Goal: Task Accomplishment & Management: Use online tool/utility

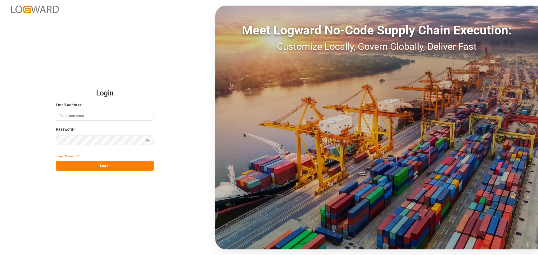
click at [85, 116] on input at bounding box center [105, 116] width 98 height 10
type input "[PERSON_NAME][EMAIL_ADDRESS][PERSON_NAME][DOMAIN_NAME]"
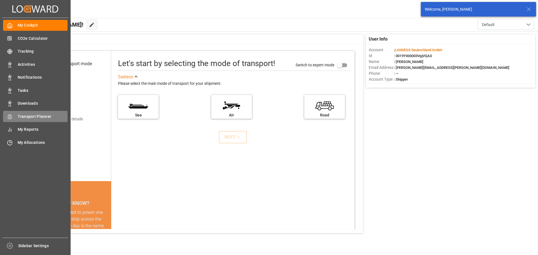
click at [38, 114] on span "Transport Planner" at bounding box center [43, 117] width 50 height 6
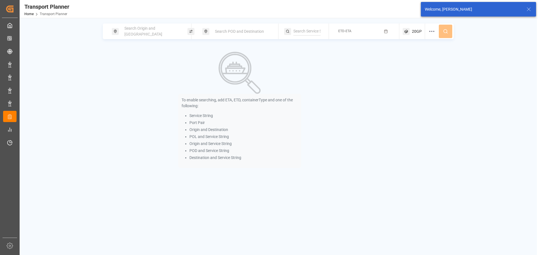
click at [235, 31] on span "Search POD and Destination" at bounding box center [239, 31] width 49 height 4
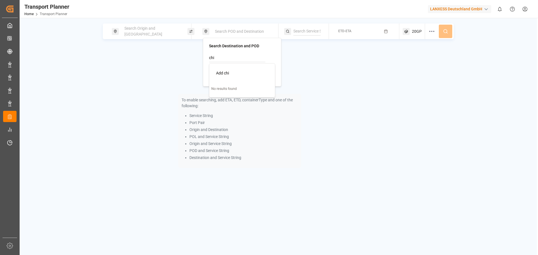
click at [234, 73] on div "Add chi" at bounding box center [243, 73] width 54 height 6
click at [245, 55] on input "chi" at bounding box center [237, 58] width 56 height 8
type input "c"
click at [235, 60] on input at bounding box center [237, 58] width 56 height 8
click at [232, 74] on input at bounding box center [237, 72] width 56 height 8
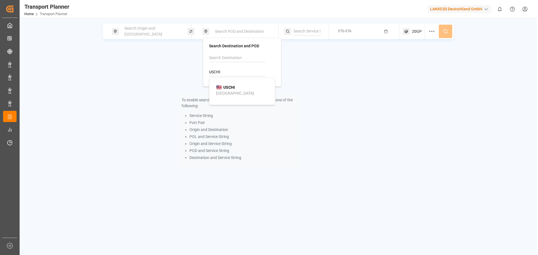
type input "USCHI"
click at [231, 92] on div "USCHI Chicago" at bounding box center [243, 91] width 54 height 12
click at [143, 28] on div "Search Origin and [GEOGRAPHIC_DATA]" at bounding box center [151, 31] width 60 height 16
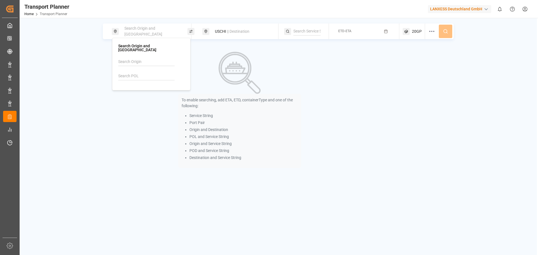
click at [126, 72] on input at bounding box center [146, 76] width 56 height 8
click at [150, 90] on div "NLRTM [GEOGRAPHIC_DATA]" at bounding box center [152, 94] width 54 height 12
type input "NLRTM"
drag, startPoint x: 359, startPoint y: 29, endPoint x: 365, endPoint y: 33, distance: 7.2
click at [360, 30] on button "ETD-ETA" at bounding box center [364, 31] width 64 height 11
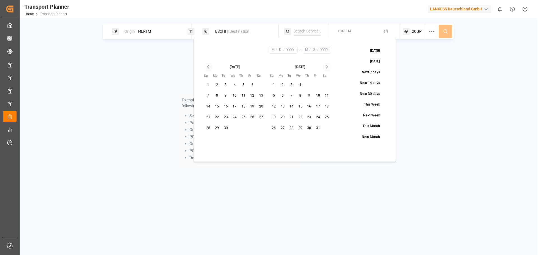
click at [247, 100] on button "11" at bounding box center [243, 95] width 9 height 9
type input "9"
type input "11"
type input "2025"
click at [330, 65] on div "[DATE]" at bounding box center [300, 67] width 62 height 6
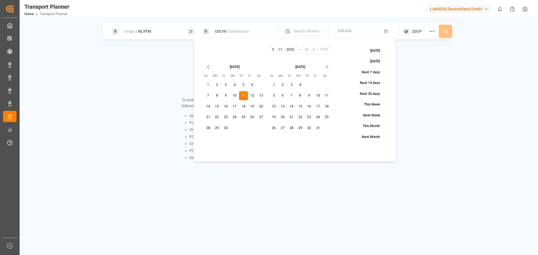
click at [330, 65] on div "[DATE]" at bounding box center [300, 67] width 62 height 6
click at [328, 65] on icon "Go to next month" at bounding box center [326, 67] width 6 height 7
click at [307, 128] on button "29" at bounding box center [309, 128] width 9 height 9
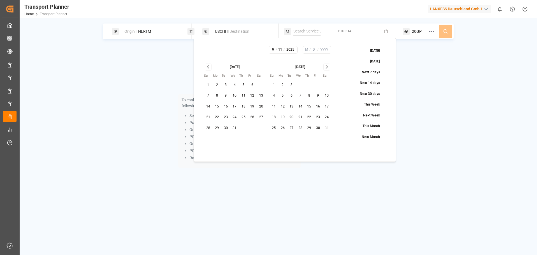
type input "1"
type input "29"
type input "2026"
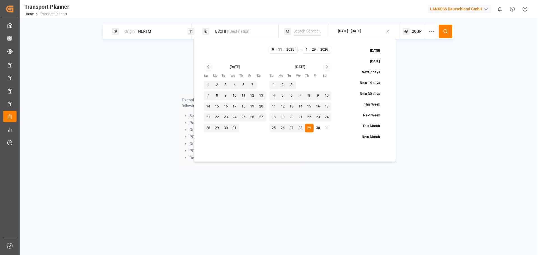
click at [420, 31] on span "20GP" at bounding box center [417, 32] width 10 height 6
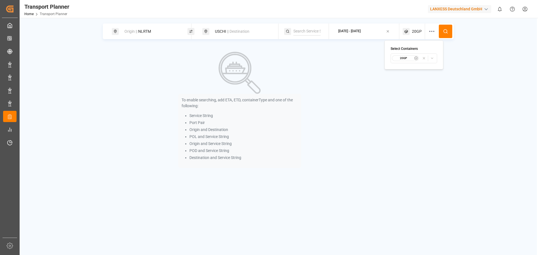
click at [446, 31] on icon at bounding box center [445, 31] width 5 height 5
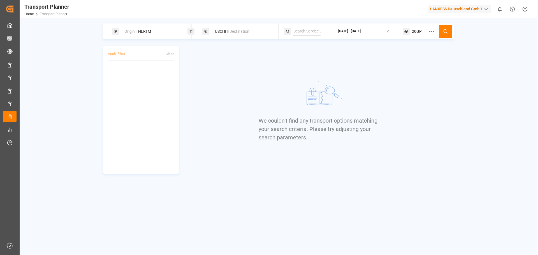
click at [217, 53] on div "We couldn't find any transport options matching your search criteria. Please tr…" at bounding box center [319, 110] width 269 height 128
click at [230, 32] on span "|| Destination" at bounding box center [238, 31] width 22 height 4
click at [232, 77] on div "USCHI" at bounding box center [242, 67] width 66 height 27
click at [225, 72] on input "USCHI" at bounding box center [237, 72] width 56 height 8
drag, startPoint x: 226, startPoint y: 72, endPoint x: 214, endPoint y: 71, distance: 11.5
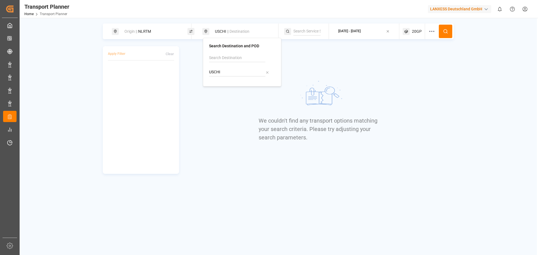
click at [214, 71] on input "USCHI" at bounding box center [237, 72] width 56 height 8
click at [237, 89] on div "USNOF Altoona" at bounding box center [243, 91] width 54 height 12
type input "USNOF"
drag, startPoint x: 227, startPoint y: 73, endPoint x: 203, endPoint y: 71, distance: 24.2
click at [203, 71] on div "Search Destination and POD USNOF" at bounding box center [242, 62] width 78 height 49
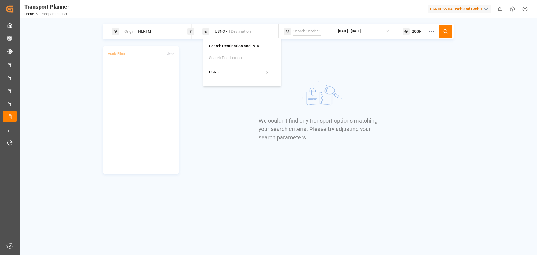
click at [232, 27] on div "USNOF || Destination" at bounding box center [241, 31] width 60 height 10
click at [225, 26] on div "USNOF || Destination" at bounding box center [240, 32] width 76 height 16
click at [226, 36] on div "USNOF || Destination" at bounding box center [240, 32] width 76 height 16
click at [225, 35] on div "USNOF || Destination" at bounding box center [241, 31] width 60 height 10
click at [219, 73] on input "USNOF" at bounding box center [237, 72] width 56 height 8
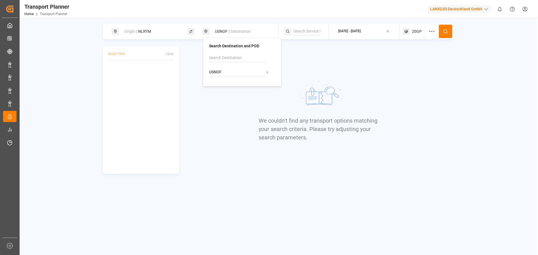
click at [222, 73] on input "USNOF" at bounding box center [237, 72] width 56 height 8
click at [222, 88] on div "USORF" at bounding box center [226, 88] width 20 height 6
type input "USORF"
click at [449, 31] on button at bounding box center [445, 31] width 13 height 13
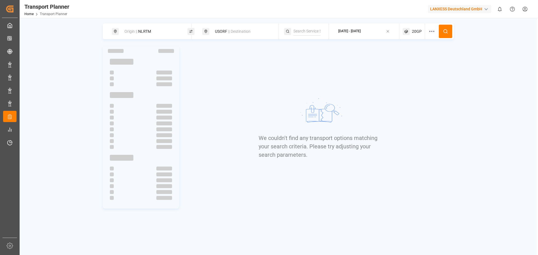
click at [155, 32] on div "Origin || NLRTM" at bounding box center [151, 31] width 60 height 10
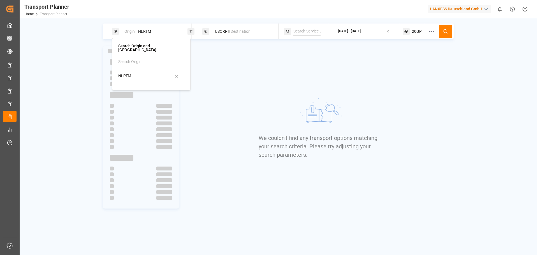
drag, startPoint x: 142, startPoint y: 74, endPoint x: 110, endPoint y: 71, distance: 31.8
click at [110, 71] on body "Created by potrace 1.15, written by [PERSON_NAME] [DATE]-[DATE] Created by potr…" at bounding box center [269, 127] width 538 height 255
click at [131, 74] on input "NLRTMbeanr" at bounding box center [146, 76] width 56 height 8
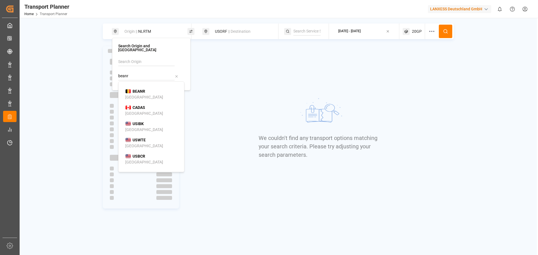
click at [150, 90] on div "BEANR [GEOGRAPHIC_DATA]" at bounding box center [152, 94] width 54 height 12
type input "BEANR"
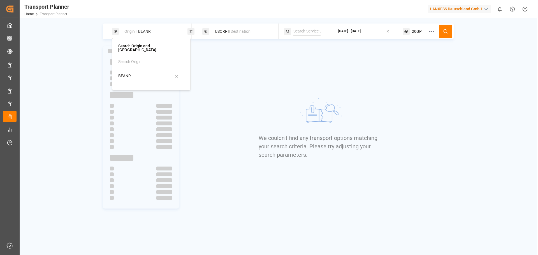
click at [447, 32] on icon at bounding box center [445, 31] width 5 height 5
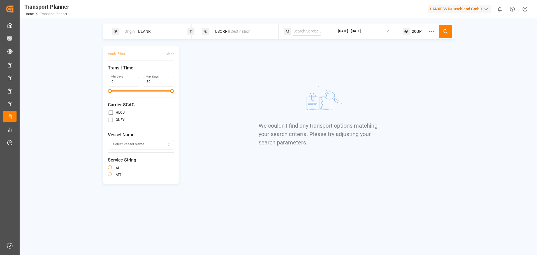
click at [241, 31] on span "|| Destination" at bounding box center [239, 31] width 22 height 4
click at [221, 74] on input "USORF" at bounding box center [237, 72] width 56 height 8
drag, startPoint x: 226, startPoint y: 72, endPoint x: 184, endPoint y: 63, distance: 43.5
click at [194, 69] on body "Created by potrace 1.15, written by [PERSON_NAME] [DATE]-[DATE] Created by potr…" at bounding box center [269, 127] width 538 height 255
drag, startPoint x: 225, startPoint y: 74, endPoint x: 205, endPoint y: 74, distance: 19.9
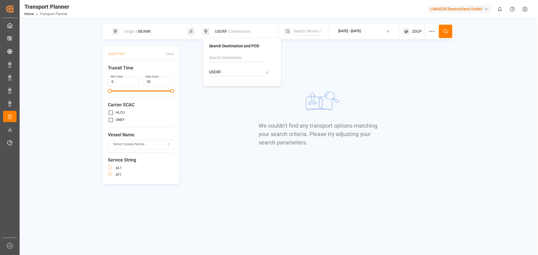
click at [205, 74] on div "Search Destination and POD USORF" at bounding box center [242, 62] width 78 height 49
click at [224, 87] on b "INNSA" at bounding box center [229, 87] width 12 height 4
type input "INNSA"
click at [309, 27] on div at bounding box center [306, 32] width 45 height 16
click at [355, 31] on div "[DATE] - [DATE]" at bounding box center [349, 31] width 22 height 5
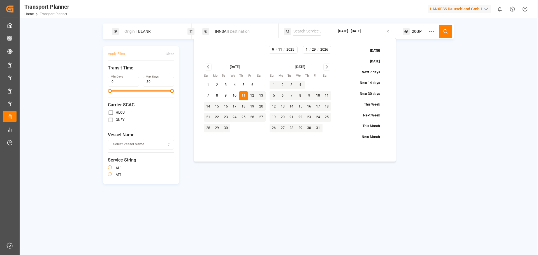
click at [417, 31] on span "20GP" at bounding box center [417, 32] width 10 height 6
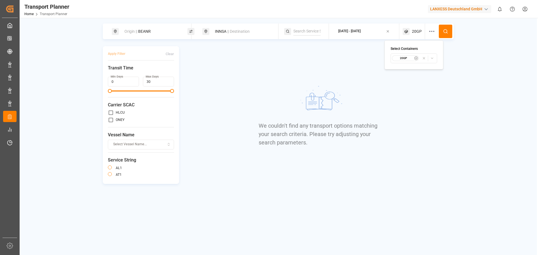
click at [370, 19] on div "Origin || BEANR INNSA || Destination [DATE] - [DATE] 20GP Apply Filter Clear Tr…" at bounding box center [278, 145] width 517 height 255
click at [360, 32] on div "[DATE] - [DATE]" at bounding box center [349, 31] width 22 height 5
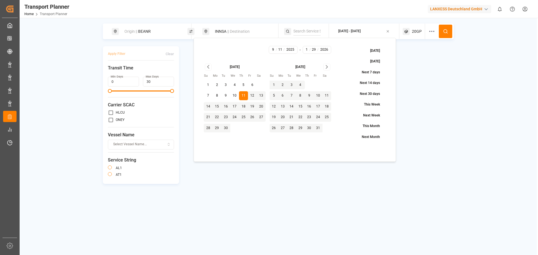
click at [218, 83] on button "2" at bounding box center [217, 85] width 9 height 9
type input "2"
click at [452, 31] on button at bounding box center [445, 31] width 13 height 13
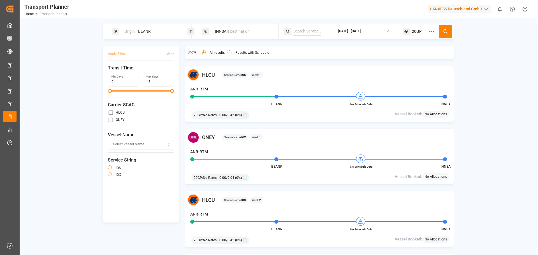
click at [412, 31] on span "20GP" at bounding box center [417, 32] width 10 height 6
click at [411, 58] on small "20GP" at bounding box center [403, 58] width 20 height 4
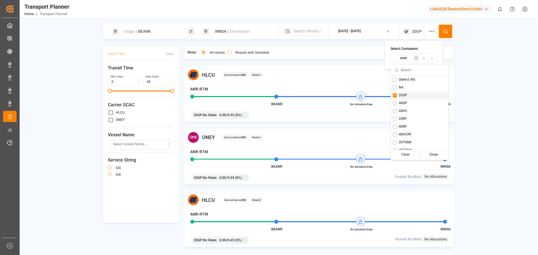
click at [318, 83] on div "HLCU Service Name: IOS Week: 1 ANR-RTM BEANR No Schedule Data INNSA 20GP : No R…" at bounding box center [319, 94] width 269 height 56
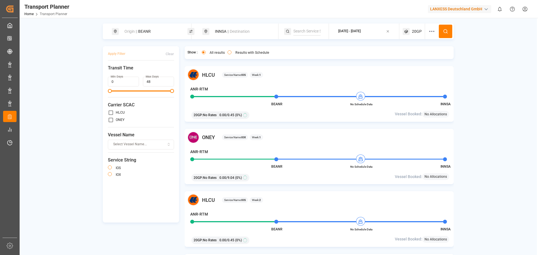
click at [232, 32] on span "|| Destination" at bounding box center [238, 31] width 22 height 4
click at [156, 31] on div "Origin || BEANR" at bounding box center [151, 31] width 60 height 10
drag, startPoint x: 134, startPoint y: 70, endPoint x: 109, endPoint y: 70, distance: 24.6
click at [109, 70] on body "Created by potrace 1.15, written by [PERSON_NAME] [DATE]-[DATE] Created by potr…" at bounding box center [269, 127] width 538 height 255
drag, startPoint x: 136, startPoint y: 70, endPoint x: 117, endPoint y: 71, distance: 18.2
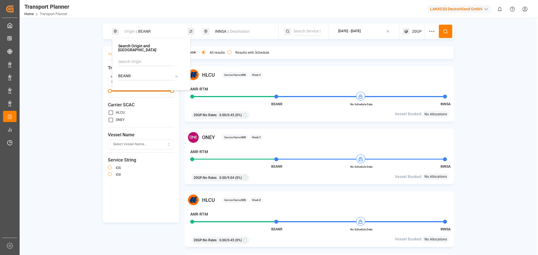
click at [117, 71] on div "Search Origin and POL BEANR" at bounding box center [151, 64] width 78 height 53
click at [137, 86] on li "NLRTM [GEOGRAPHIC_DATA]" at bounding box center [152, 94] width 63 height 16
click at [146, 90] on div "NLRTM [GEOGRAPHIC_DATA]" at bounding box center [152, 94] width 54 height 12
type input "NLRTM"
click at [445, 29] on icon at bounding box center [445, 31] width 5 height 5
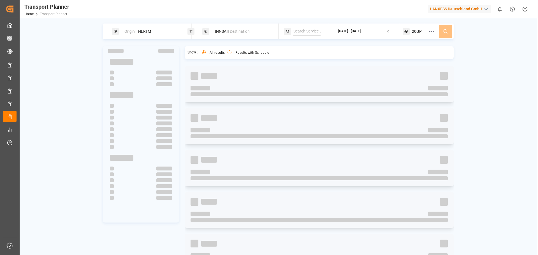
click at [80, 29] on div "Origin || NLRTM INNSA || Destination [DATE] - [DATE] 20GP Show : All results Re…" at bounding box center [278, 147] width 517 height 247
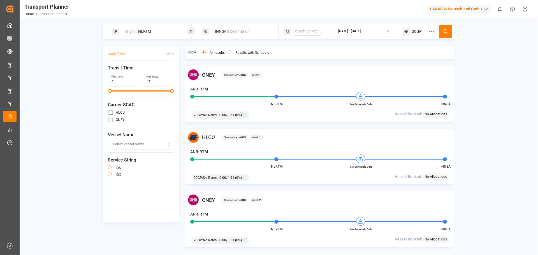
click at [360, 33] on div "[DATE] - [DATE]" at bounding box center [349, 31] width 22 height 5
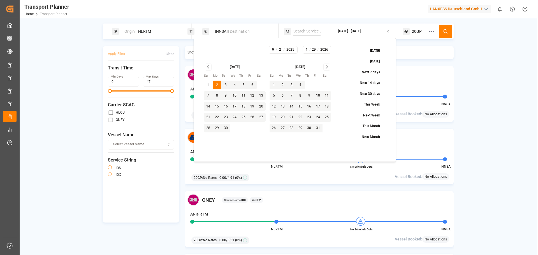
click at [226, 85] on button "3" at bounding box center [225, 85] width 9 height 9
type input "9"
type input "3"
type input "2025"
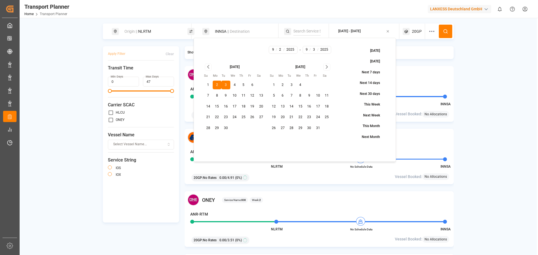
click at [233, 83] on button "4" at bounding box center [234, 85] width 9 height 9
click at [225, 84] on button "3" at bounding box center [225, 85] width 9 height 9
type input "3"
click at [218, 85] on button "2" at bounding box center [217, 85] width 9 height 9
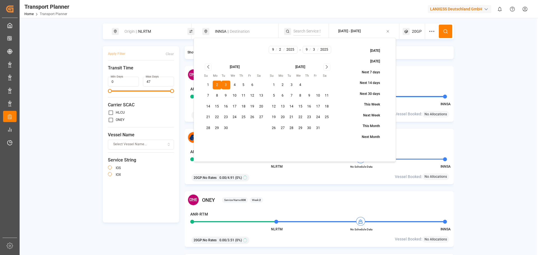
click at [222, 85] on button "3" at bounding box center [225, 85] width 9 height 9
type input "3"
click at [327, 67] on icon "Go to next month" at bounding box center [326, 67] width 6 height 7
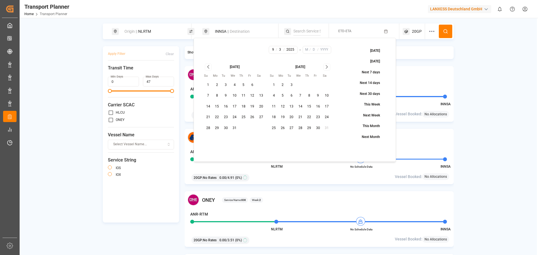
click at [234, 127] on button "31" at bounding box center [234, 128] width 9 height 9
type input "12"
type input "31"
type input "2025"
click at [447, 32] on circle at bounding box center [444, 30] width 3 height 3
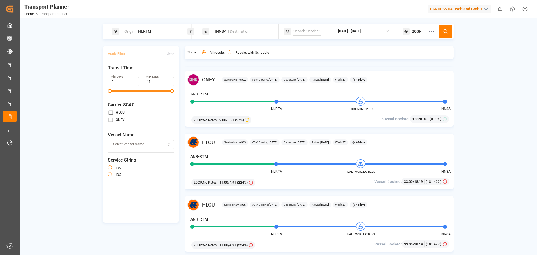
scroll to position [336, 0]
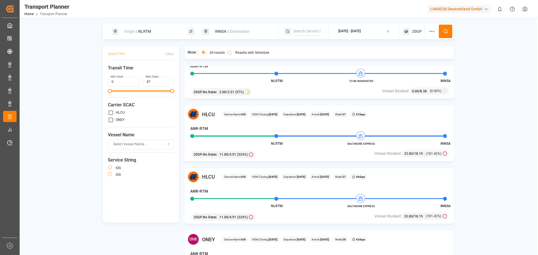
click at [320, 152] on div "20GP : No Rates 11.00 / 4.91 (224%)" at bounding box center [275, 154] width 172 height 10
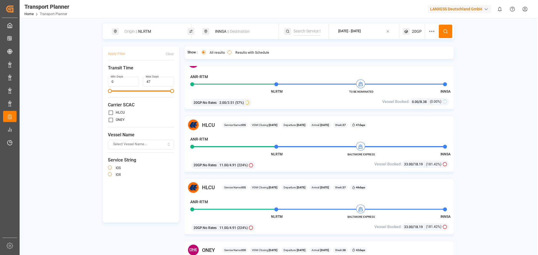
scroll to position [308, 0]
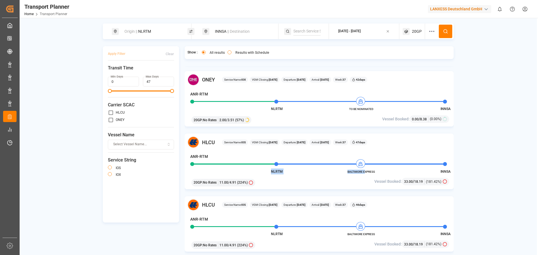
drag, startPoint x: 377, startPoint y: 172, endPoint x: 365, endPoint y: 172, distance: 12.0
click at [365, 172] on div "HLCU Service Name: IOS VGM Closing: [DATE] Departure: [DATE] Arrival: [DATE] We…" at bounding box center [319, 162] width 269 height 56
click at [365, 172] on span "BALTIMORE EXPRESS" at bounding box center [361, 172] width 31 height 4
click at [374, 172] on span "BALTIMORE EXPRESS" at bounding box center [361, 172] width 31 height 4
drag, startPoint x: 375, startPoint y: 172, endPoint x: 348, endPoint y: 171, distance: 27.7
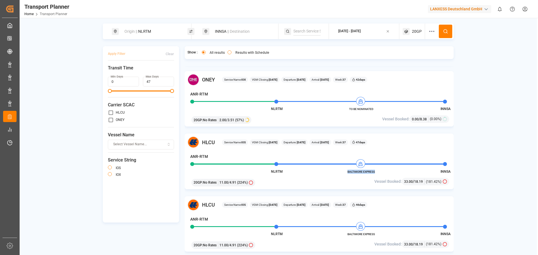
click at [348, 171] on span "BALTIMORE EXPRESS" at bounding box center [361, 172] width 31 height 4
copy span "BALTIMORE EXPRESS"
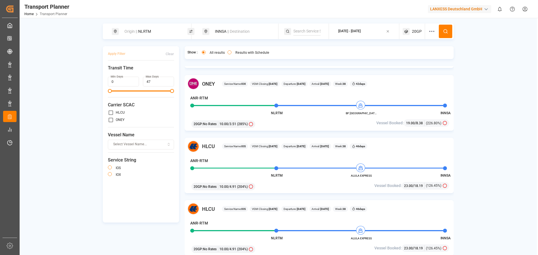
scroll to position [504, 0]
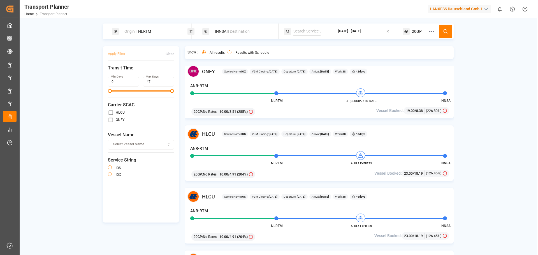
click at [251, 34] on div "INNSA || Destination" at bounding box center [241, 31] width 60 height 10
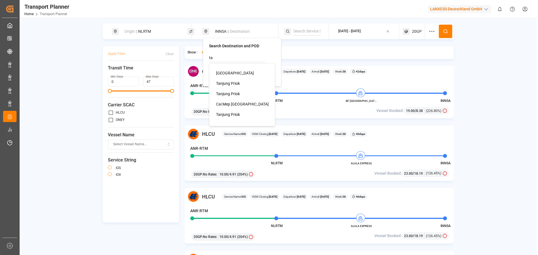
type input "ta"
click at [516, 46] on div "Origin || NLRTM INNSA || Destination [DATE] - [DATE] 20GP Apply Filter Clear Tr…" at bounding box center [278, 147] width 517 height 247
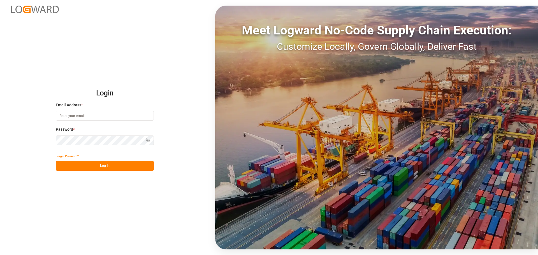
click at [67, 119] on input at bounding box center [105, 116] width 98 height 10
type input "[PERSON_NAME][EMAIL_ADDRESS][PERSON_NAME][DOMAIN_NAME]"
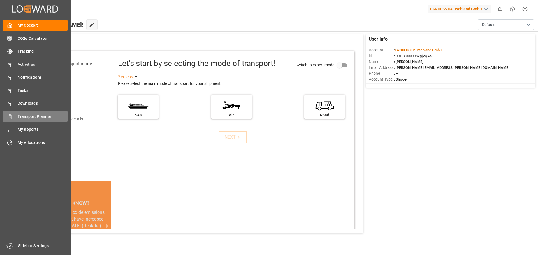
click at [16, 114] on div "Transport Planner Transport Planner" at bounding box center [35, 116] width 64 height 11
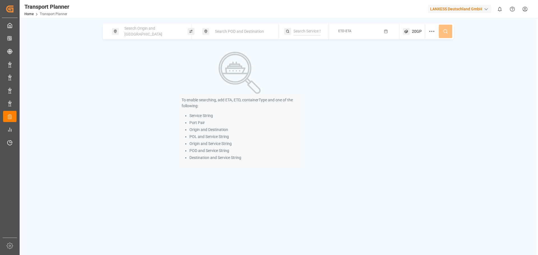
click at [133, 33] on span "Search Origin and [GEOGRAPHIC_DATA]" at bounding box center [143, 31] width 38 height 10
click at [129, 66] on div at bounding box center [151, 71] width 66 height 27
click at [122, 72] on input at bounding box center [146, 76] width 56 height 8
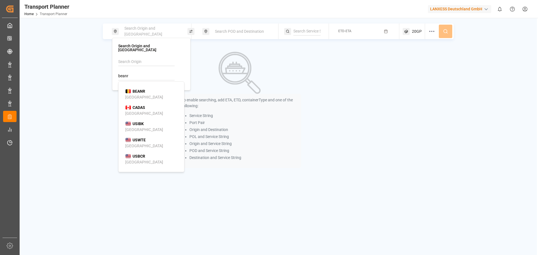
click at [148, 89] on div "BEANR [GEOGRAPHIC_DATA]" at bounding box center [152, 94] width 54 height 12
type input "BEANR"
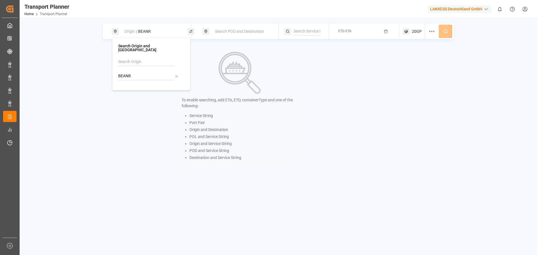
click at [217, 34] on div "Search POD and Destination" at bounding box center [241, 31] width 60 height 10
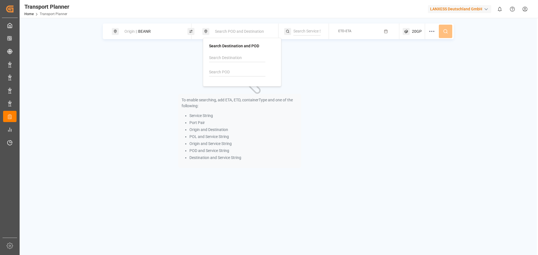
click at [227, 70] on input at bounding box center [237, 72] width 56 height 8
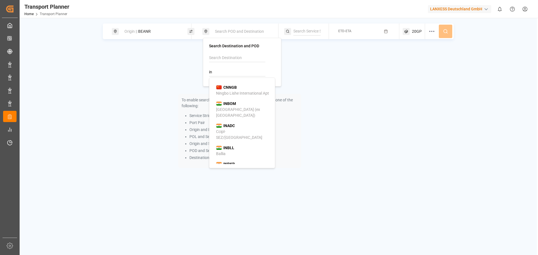
type input "i"
click at [247, 87] on div "CNNBO Ningbo" at bounding box center [243, 91] width 54 height 12
type input "CNNBO"
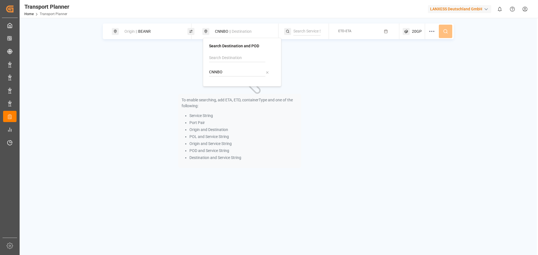
click at [361, 32] on button "ETD-ETA" at bounding box center [364, 31] width 64 height 11
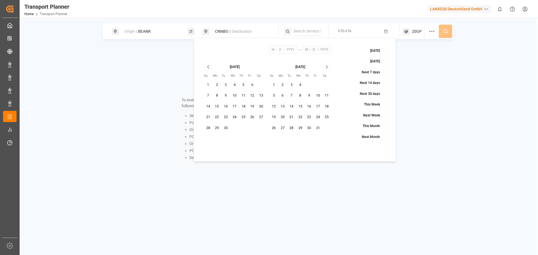
click at [239, 94] on button "11" at bounding box center [243, 95] width 9 height 9
type input "9"
type input "11"
type input "2025"
click at [326, 69] on icon "Go to next month" at bounding box center [326, 67] width 6 height 7
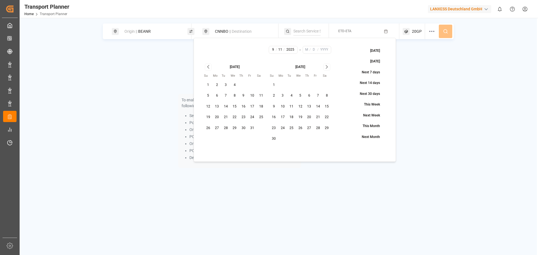
click at [326, 69] on icon "Go to next month" at bounding box center [326, 67] width 6 height 7
click at [299, 128] on button "31" at bounding box center [300, 128] width 9 height 9
type input "12"
type input "31"
type input "2025"
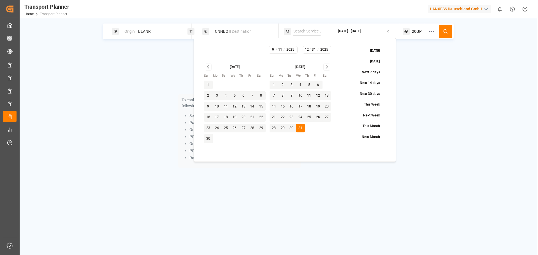
click at [444, 33] on icon at bounding box center [445, 31] width 5 height 5
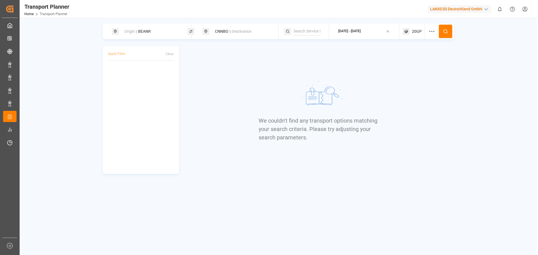
click at [221, 33] on div "CNNBO || Destination" at bounding box center [241, 31] width 60 height 10
drag, startPoint x: 229, startPoint y: 74, endPoint x: 206, endPoint y: 74, distance: 22.7
click at [206, 74] on div "Search Destination and POD CNNBO" at bounding box center [242, 62] width 78 height 49
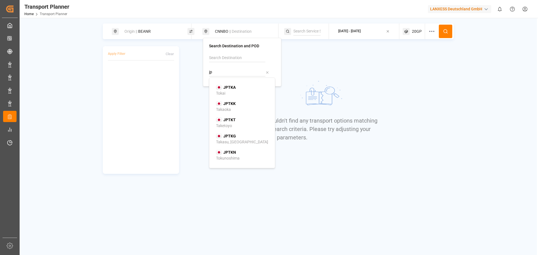
type input "j"
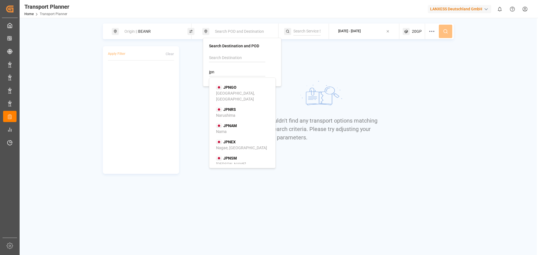
click at [240, 95] on div "JPNGO Nagoya, Aichi" at bounding box center [243, 94] width 55 height 18
type input "JPNGO"
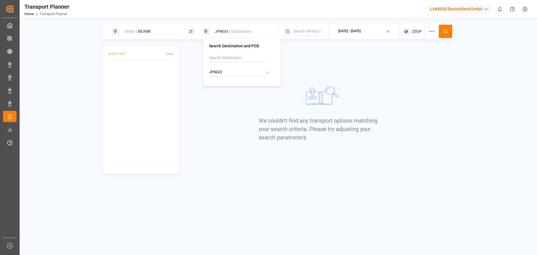
click at [438, 31] on div at bounding box center [433, 32] width 10 height 16
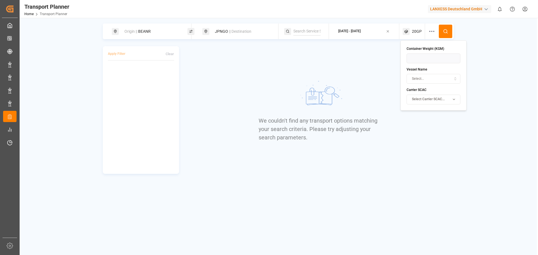
click at [442, 32] on button at bounding box center [445, 31] width 13 height 13
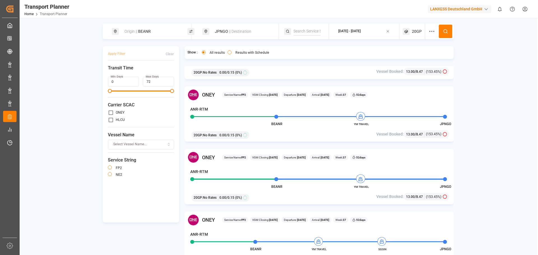
scroll to position [168, 0]
click at [236, 31] on span "|| Destination" at bounding box center [240, 31] width 22 height 4
drag, startPoint x: 232, startPoint y: 71, endPoint x: 206, endPoint y: 70, distance: 25.8
click at [206, 70] on div "Search Destination and POD JPNGO" at bounding box center [242, 62] width 78 height 49
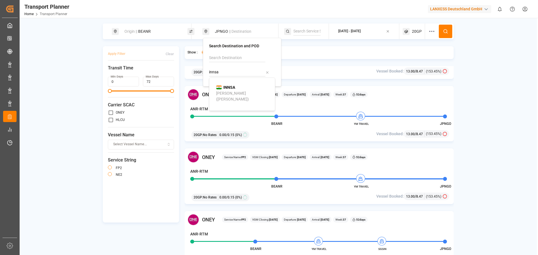
click at [237, 87] on div "INNSA Jawaharlal Nehru (Nhava Sheva)" at bounding box center [243, 94] width 54 height 18
type input "INNSA"
click at [448, 29] on button at bounding box center [445, 31] width 13 height 13
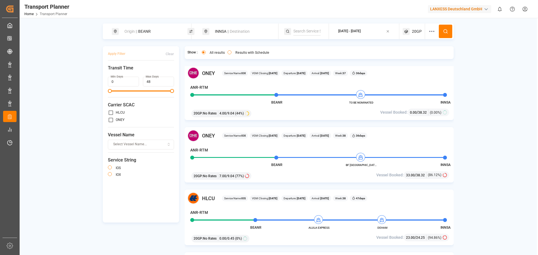
scroll to position [280, 0]
